Goal: Use online tool/utility: Utilize a website feature to perform a specific function

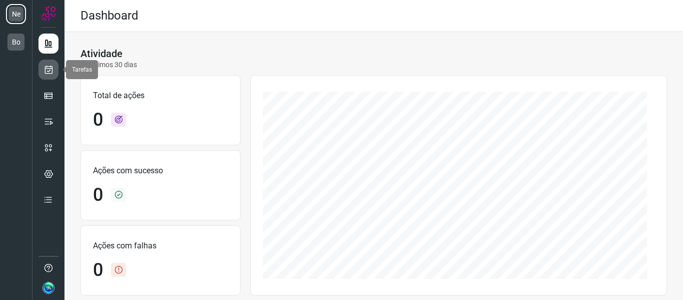
click at [50, 72] on icon at bounding box center [49, 70] width 11 height 10
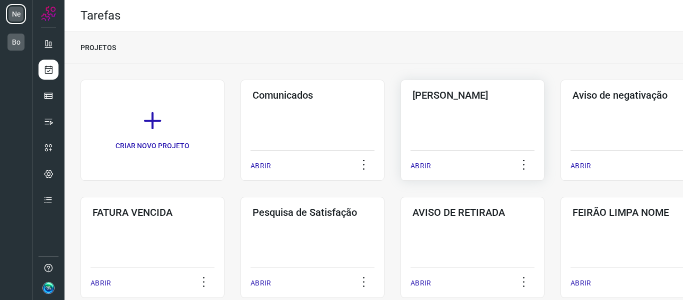
click at [561, 116] on div "Pós Serviço ABRIR" at bounding box center [633, 130] width 144 height 101
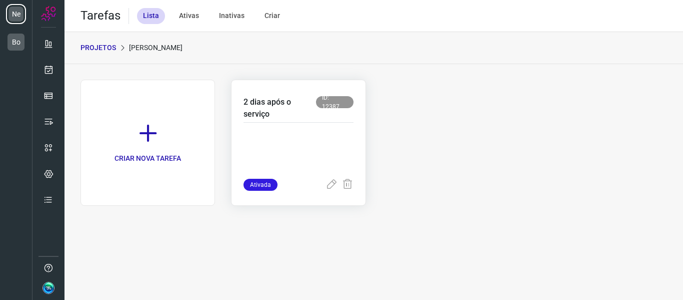
click at [305, 136] on p at bounding box center [299, 154] width 110 height 50
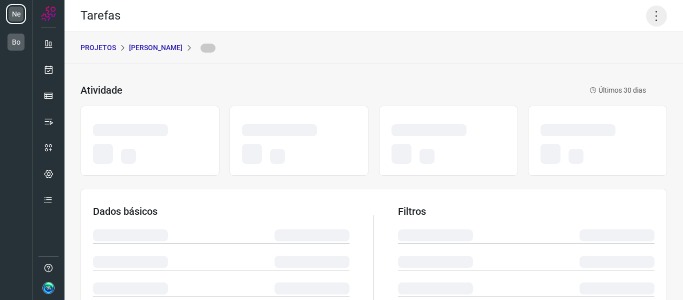
click at [646, 17] on icon at bounding box center [656, 16] width 21 height 21
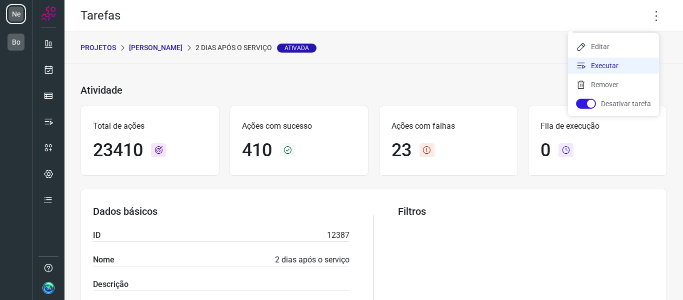
click at [612, 69] on li "Executar" at bounding box center [613, 66] width 91 height 16
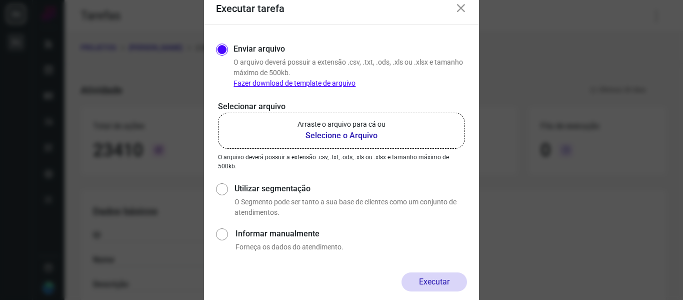
click at [348, 129] on p "Arraste o arquivo para cá ou" at bounding box center [342, 124] width 88 height 11
click at [0, 0] on input "Arraste o arquivo para cá ou Selecione o Arquivo" at bounding box center [0, 0] width 0 height 0
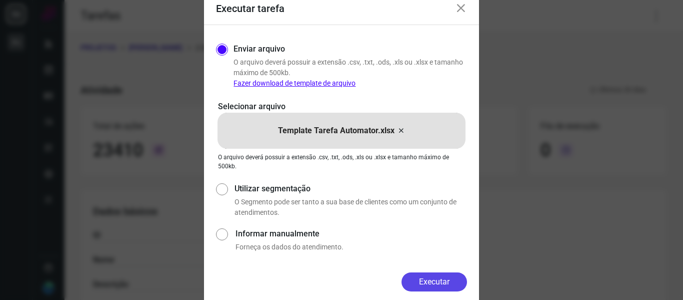
click at [438, 280] on button "Executar" at bounding box center [435, 281] width 66 height 19
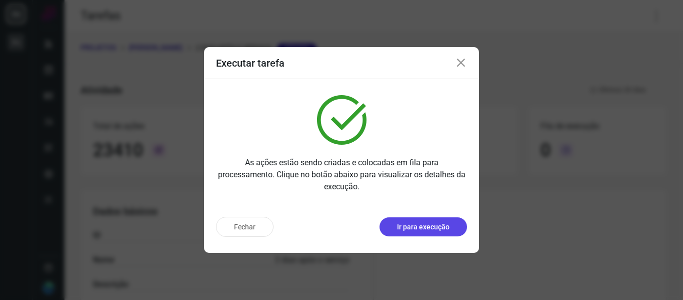
click at [450, 224] on button "Ir para execução" at bounding box center [424, 226] width 88 height 19
